Goal: Navigation & Orientation: Find specific page/section

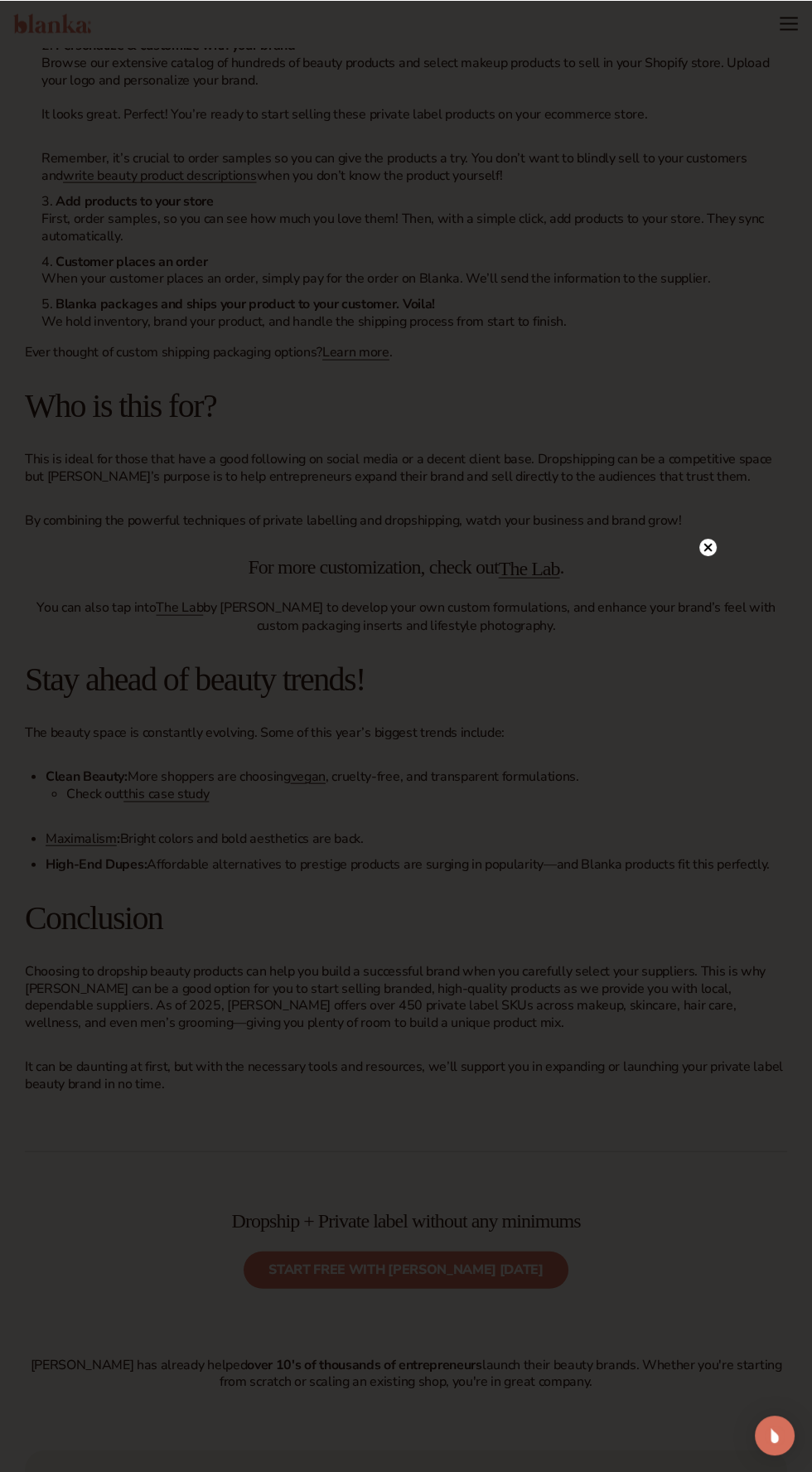
scroll to position [5359, 0]
click at [707, 547] on icon at bounding box center [708, 547] width 9 height 9
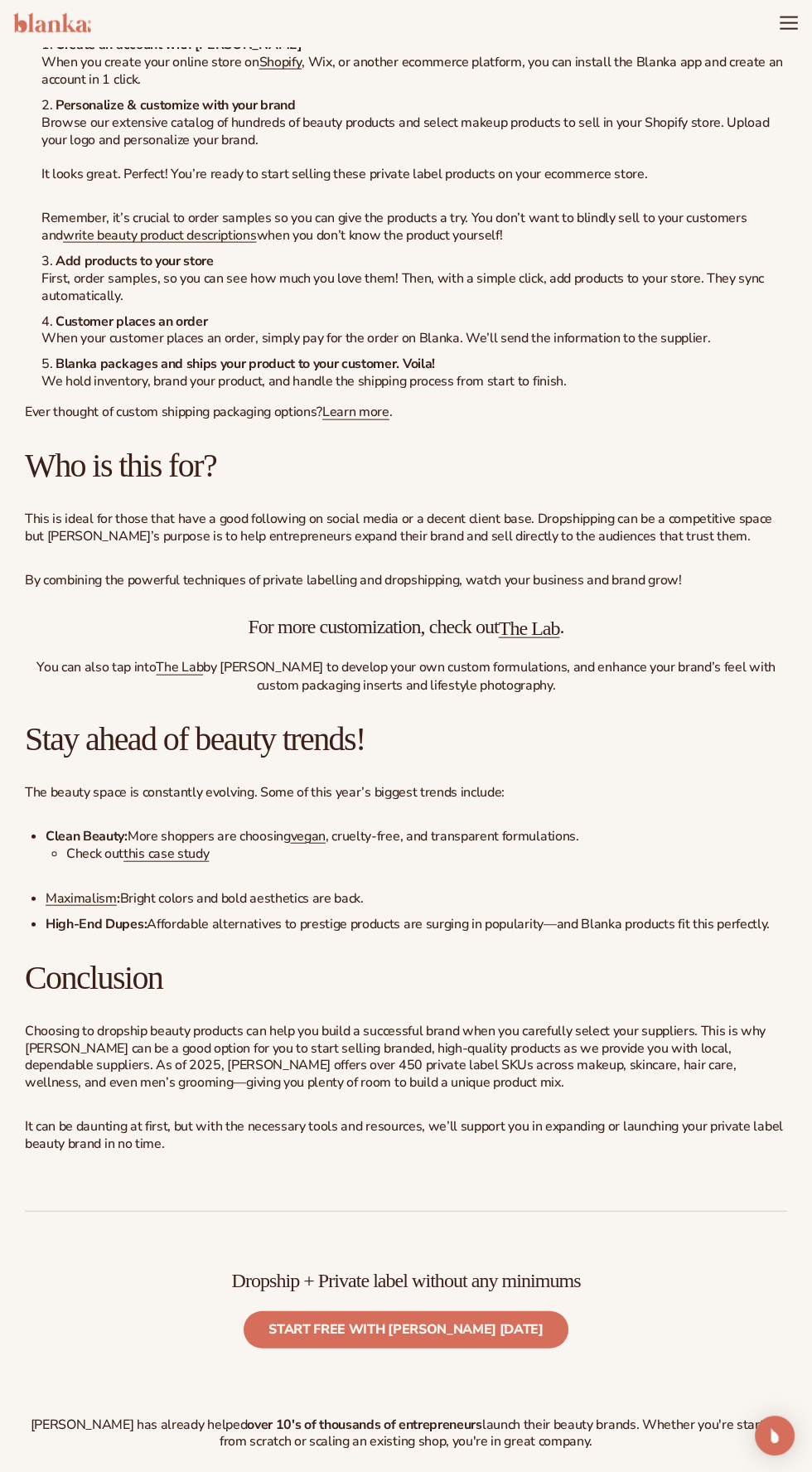
scroll to position [5277, 0]
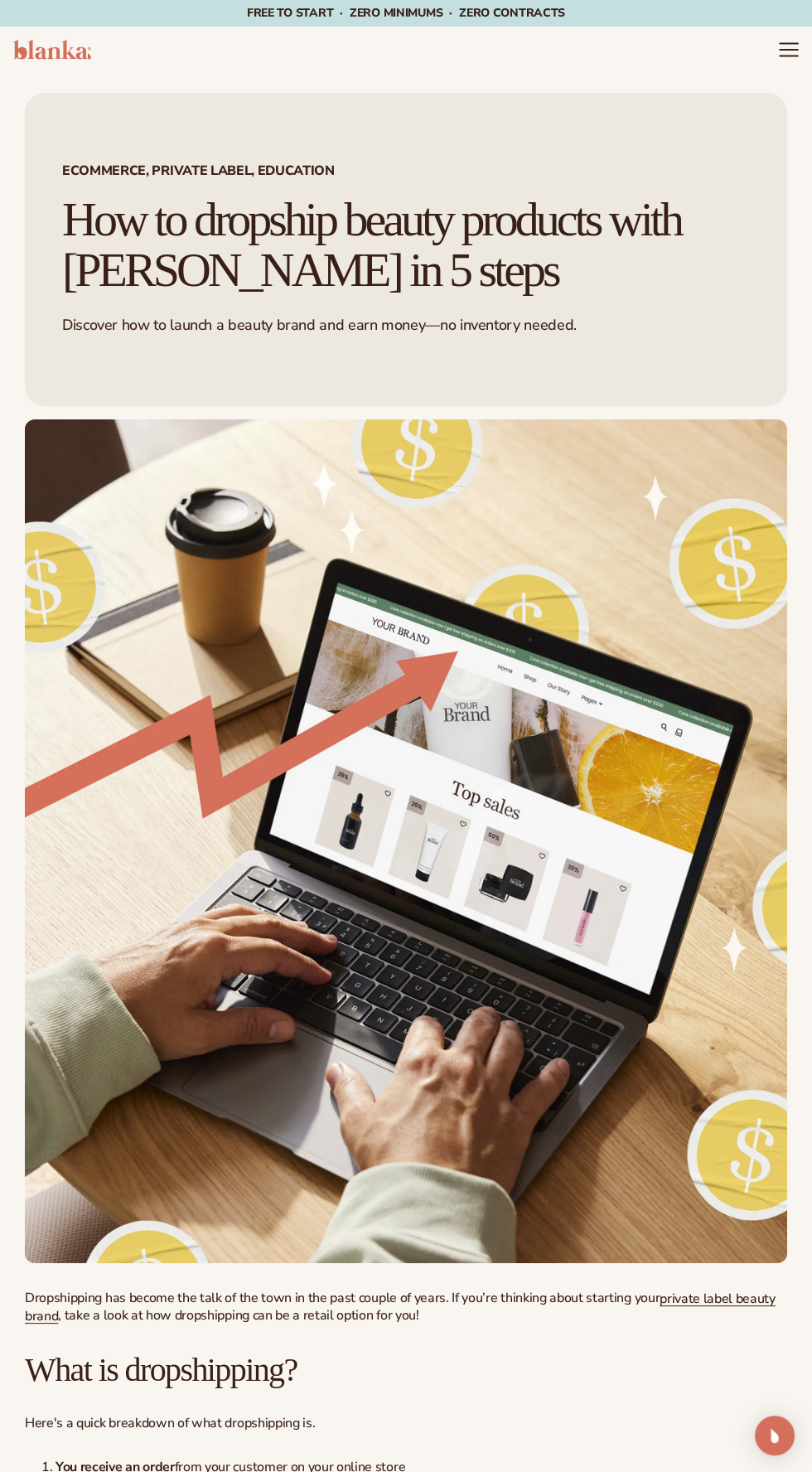
click at [783, 50] on icon "Menu" at bounding box center [788, 50] width 17 height 0
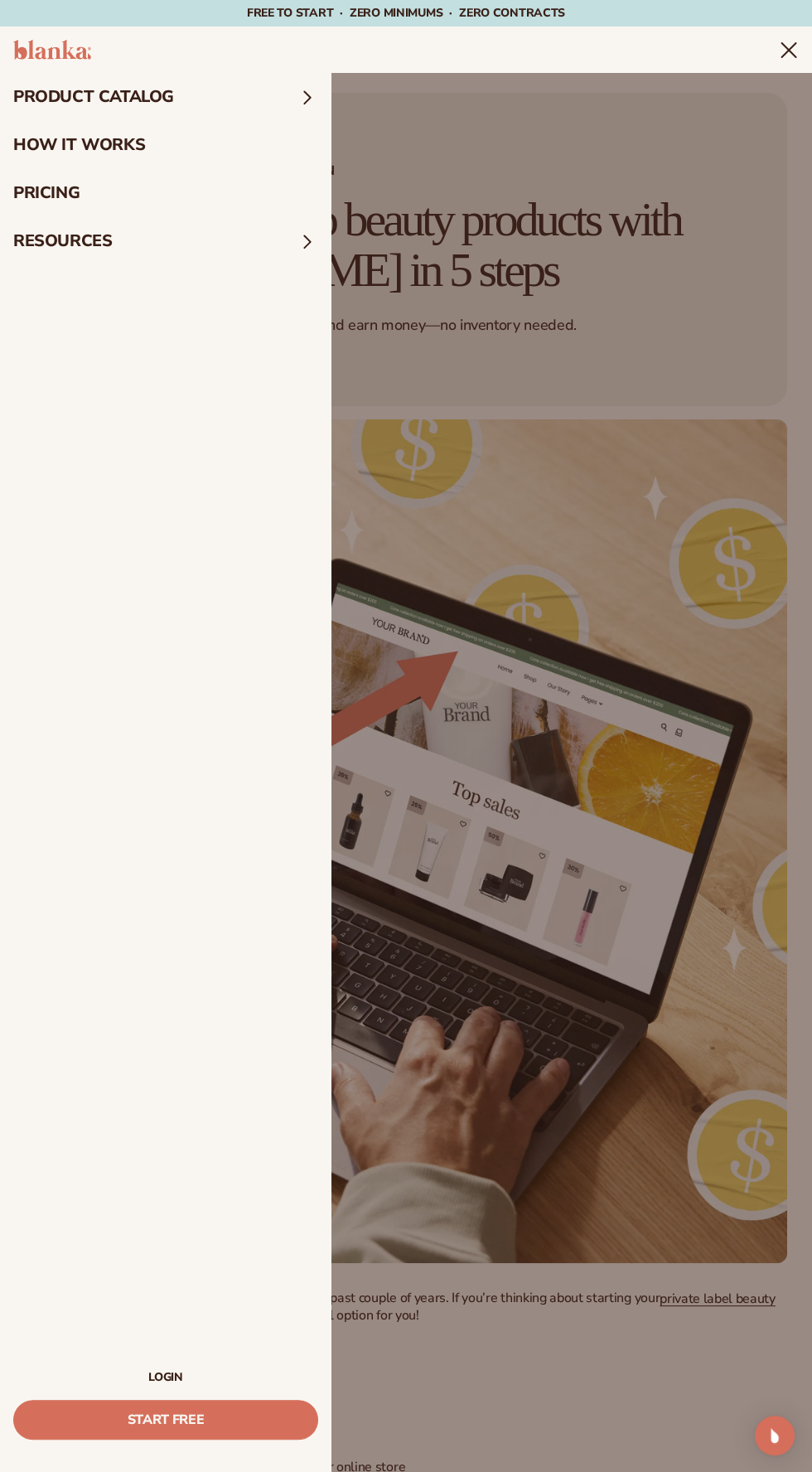
click at [169, 1376] on link "LOGIN" at bounding box center [166, 1378] width 305 height 11
